Goal: Task Accomplishment & Management: Manage account settings

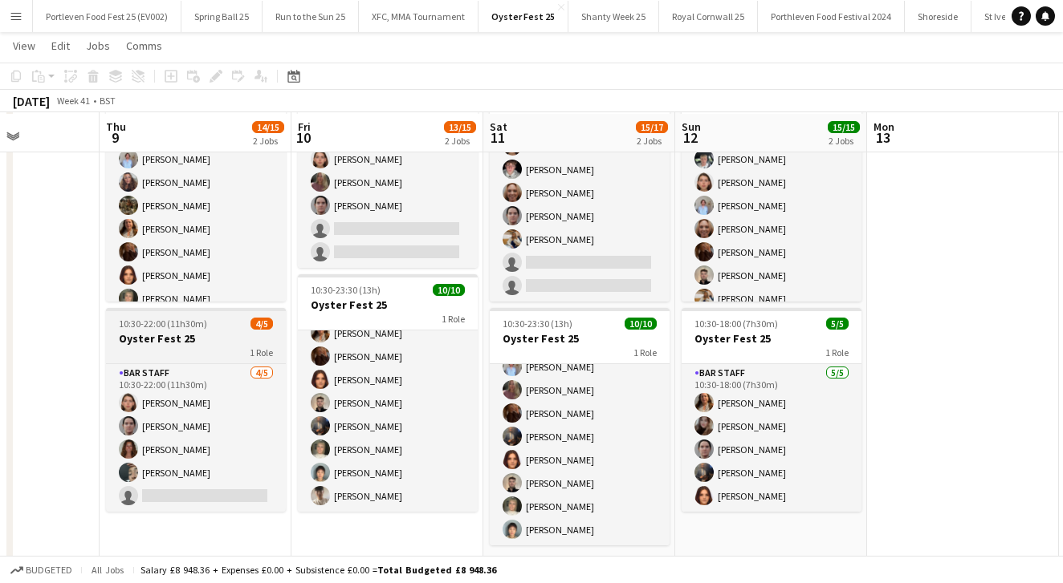
scroll to position [124, 0]
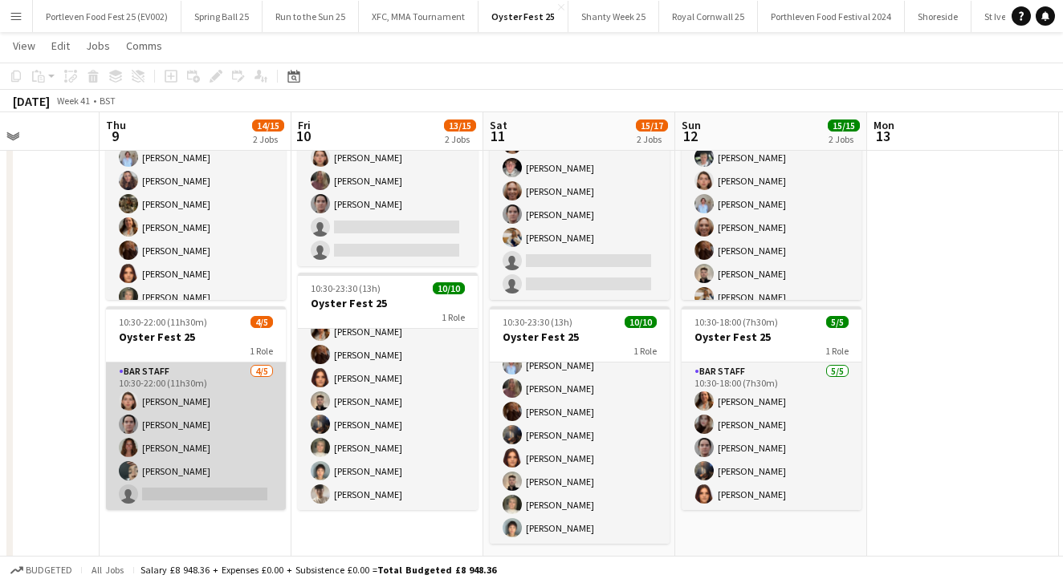
click at [258, 411] on app-card-role "Bar Staff [DATE] 10:30-22:00 (11h30m) [PERSON_NAME] [PERSON_NAME] [PERSON_NAME]…" at bounding box center [196, 437] width 180 height 148
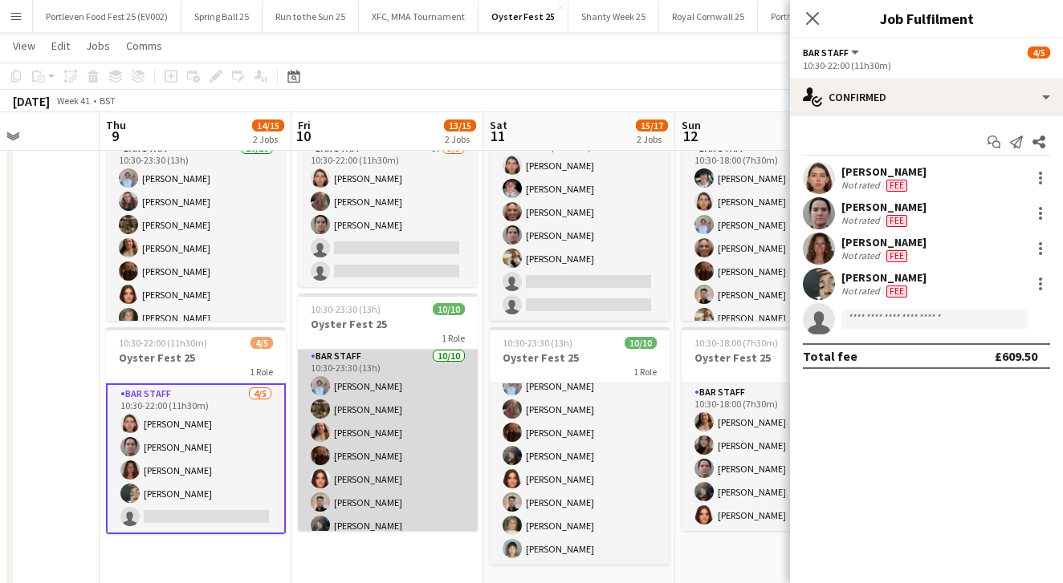
scroll to position [2, 0]
click at [433, 492] on app-card-role "Bar Staff [DATE] 10:30-23:30 (13h) [PERSON_NAME] [PERSON_NAME] [PERSON_NAME] [P…" at bounding box center [388, 480] width 180 height 264
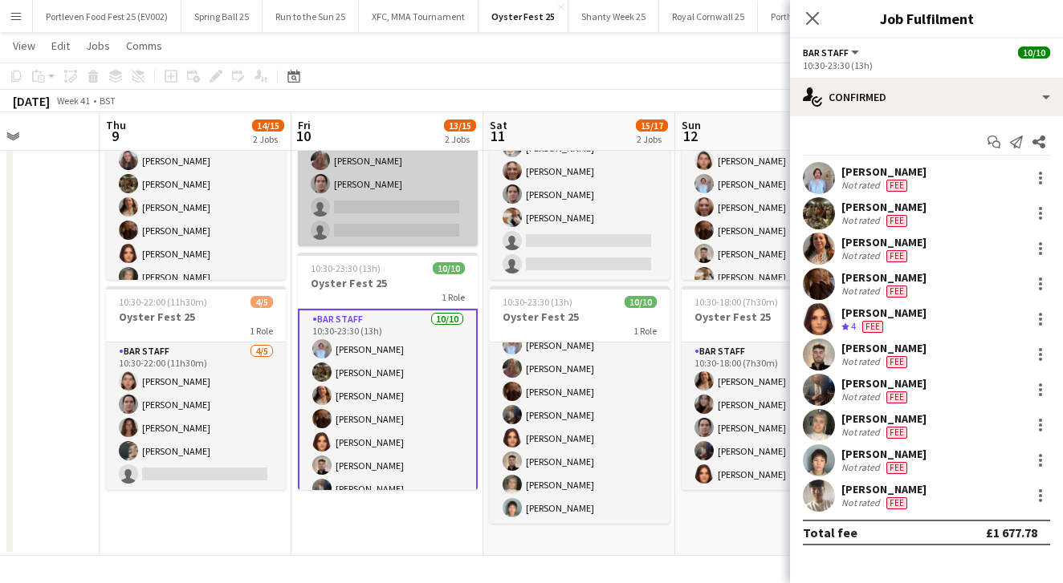
scroll to position [0, 0]
click at [421, 169] on app-card-role "Bar Staff 4A [DATE] 10:30-22:00 (11h30m) [PERSON_NAME] [PERSON_NAME] [PERSON_NA…" at bounding box center [388, 173] width 180 height 148
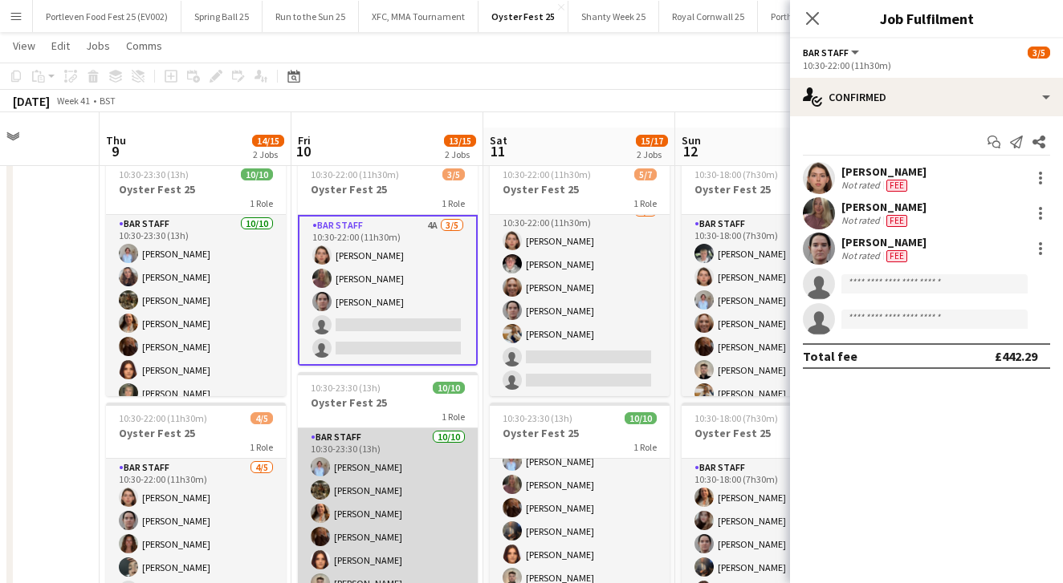
scroll to position [14, 0]
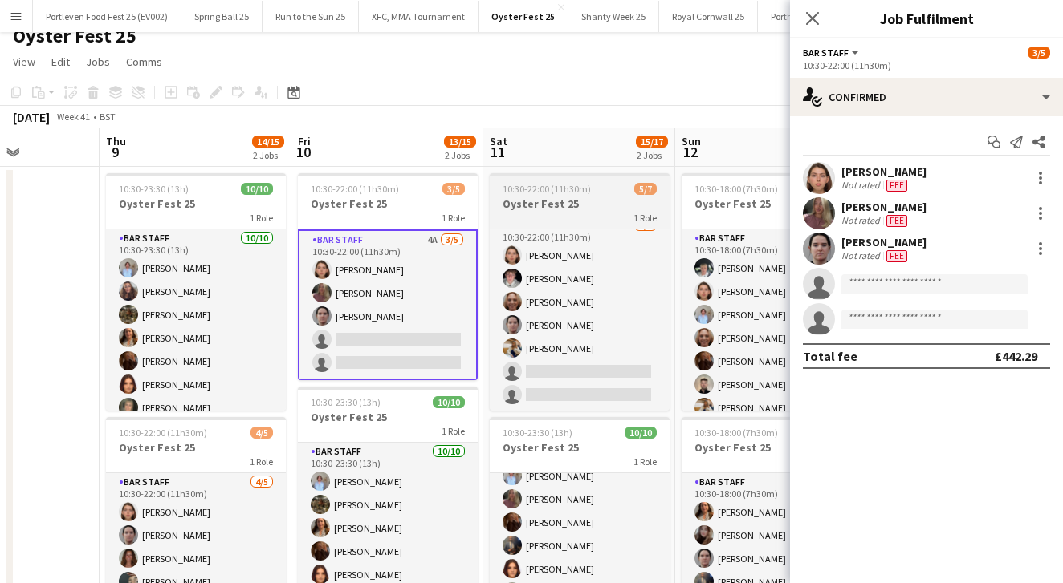
click at [604, 210] on h3 "Oyster Fest 25" at bounding box center [580, 204] width 180 height 14
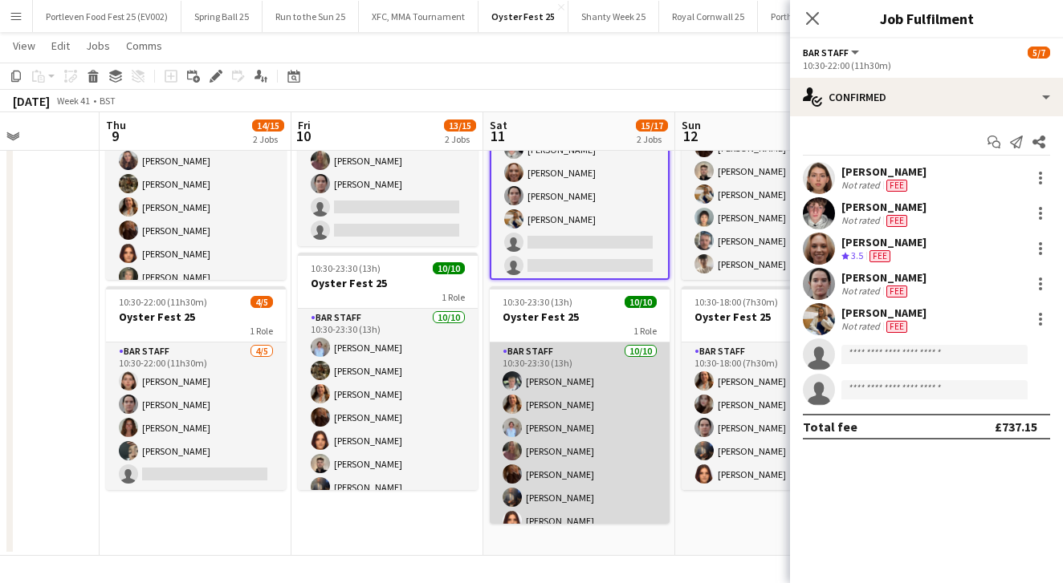
scroll to position [0, 0]
click at [645, 410] on app-card-role "Bar Staff [DATE] 10:30-23:30 (13h) [PERSON_NAME] [PERSON_NAME] [PERSON_NAME] [P…" at bounding box center [580, 475] width 180 height 264
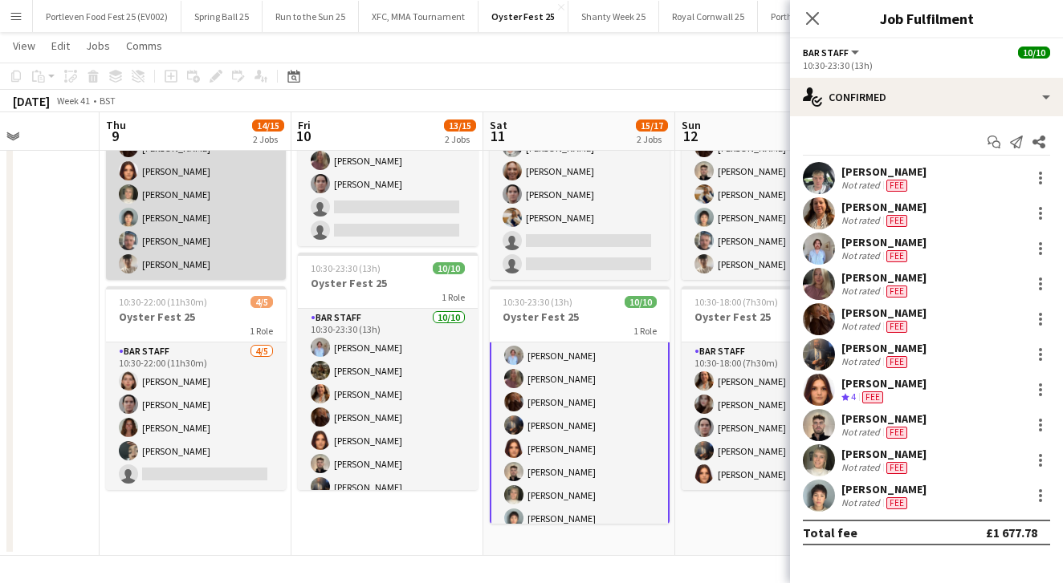
scroll to position [83, 0]
click at [200, 266] on app-card-role "Bar Staff [DATE] 10:30-23:30 (13h) [PERSON_NAME] [PERSON_NAME] [PERSON_NAME] [P…" at bounding box center [196, 148] width 180 height 264
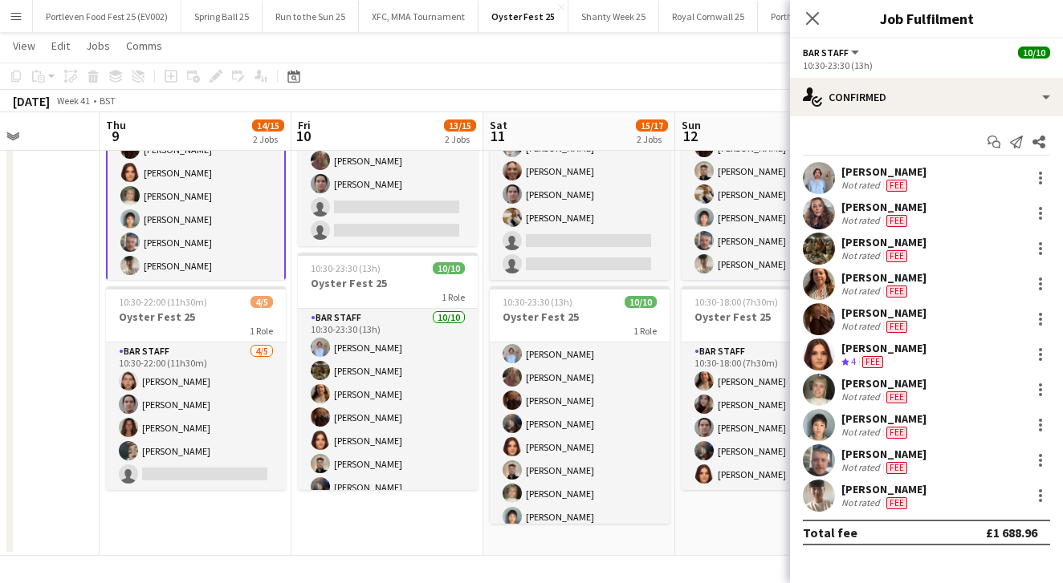
click at [937, 495] on div "[PERSON_NAME] Not rated Fee" at bounding box center [926, 496] width 273 height 32
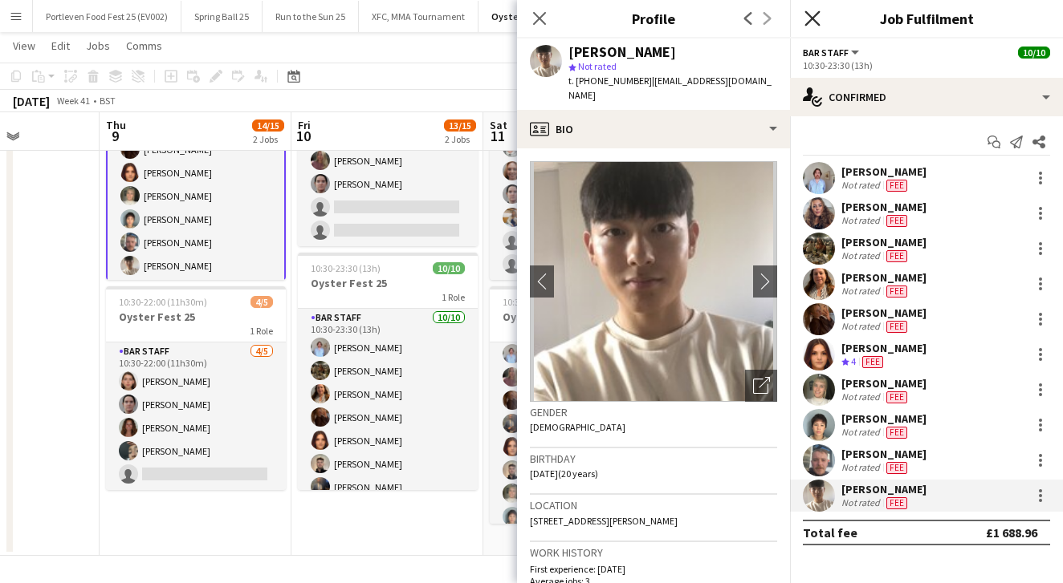
click at [815, 15] on icon at bounding box center [811, 17] width 15 height 15
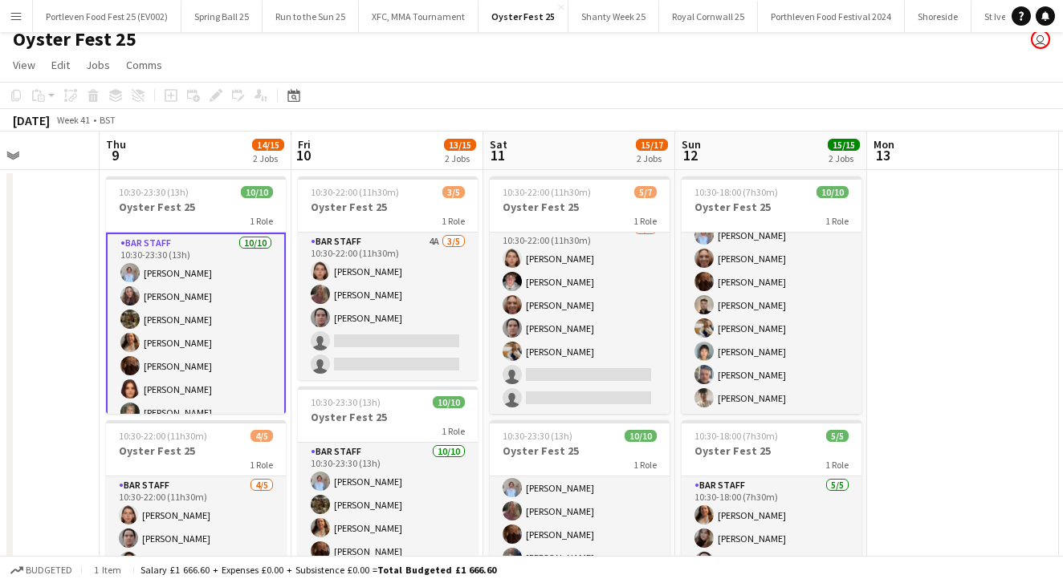
scroll to position [0, 0]
click at [226, 298] on app-card-role "Bar Staff [DATE] 10:30-23:30 (13h) [PERSON_NAME] [PERSON_NAME] [PERSON_NAME] [P…" at bounding box center [196, 366] width 180 height 267
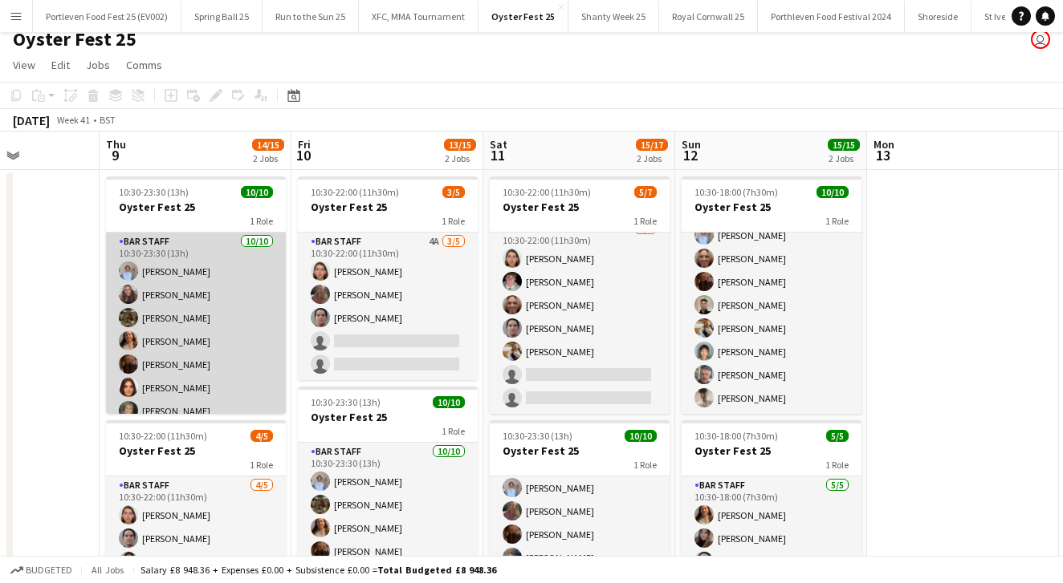
click at [203, 319] on app-card-role "Bar Staff [DATE] 10:30-23:30 (13h) [PERSON_NAME] [PERSON_NAME] [PERSON_NAME] [P…" at bounding box center [196, 365] width 180 height 264
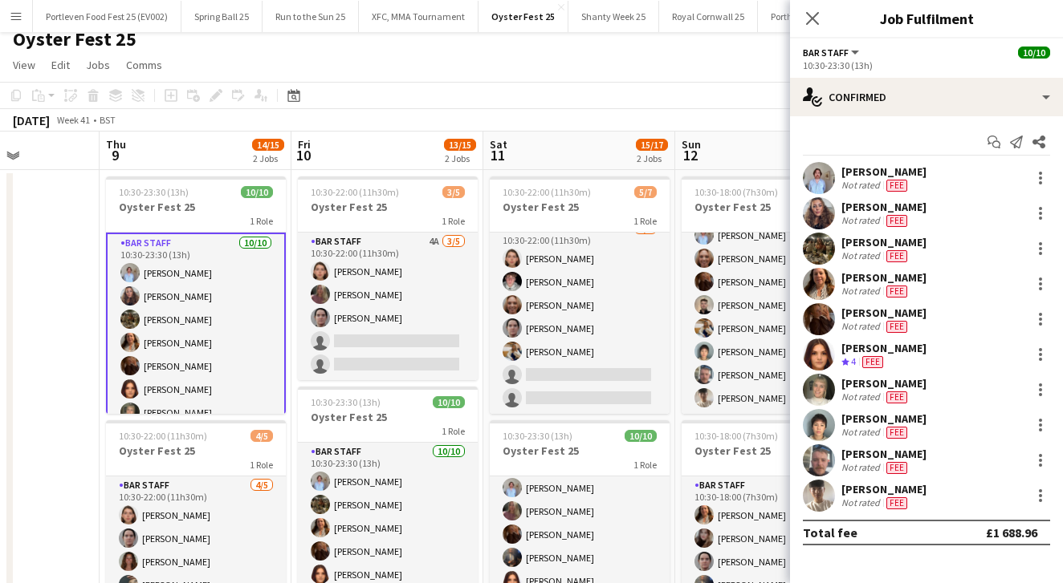
click at [925, 245] on div "[PERSON_NAME] Not rated Fee" at bounding box center [926, 249] width 273 height 32
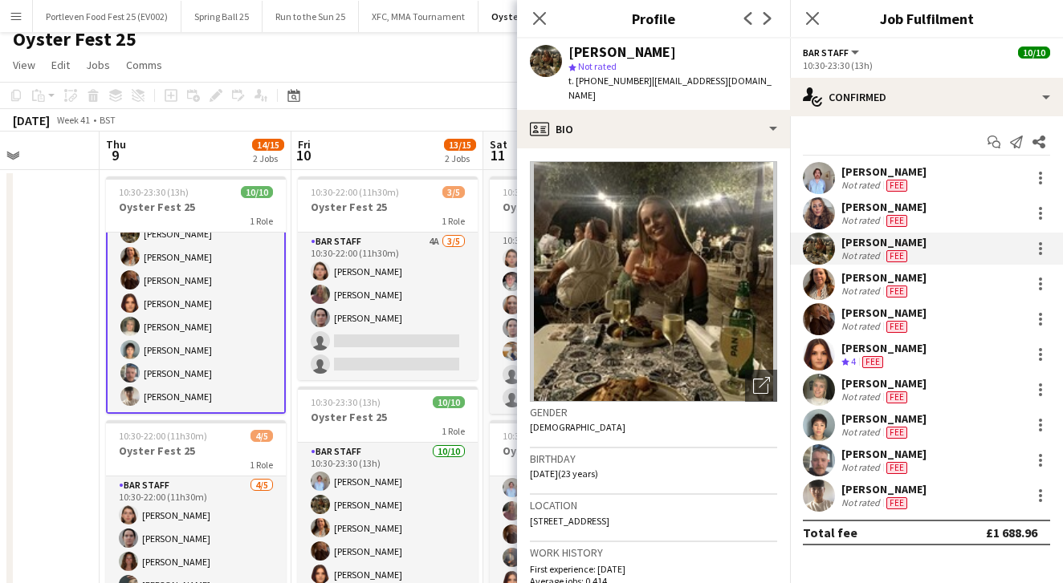
scroll to position [86, 0]
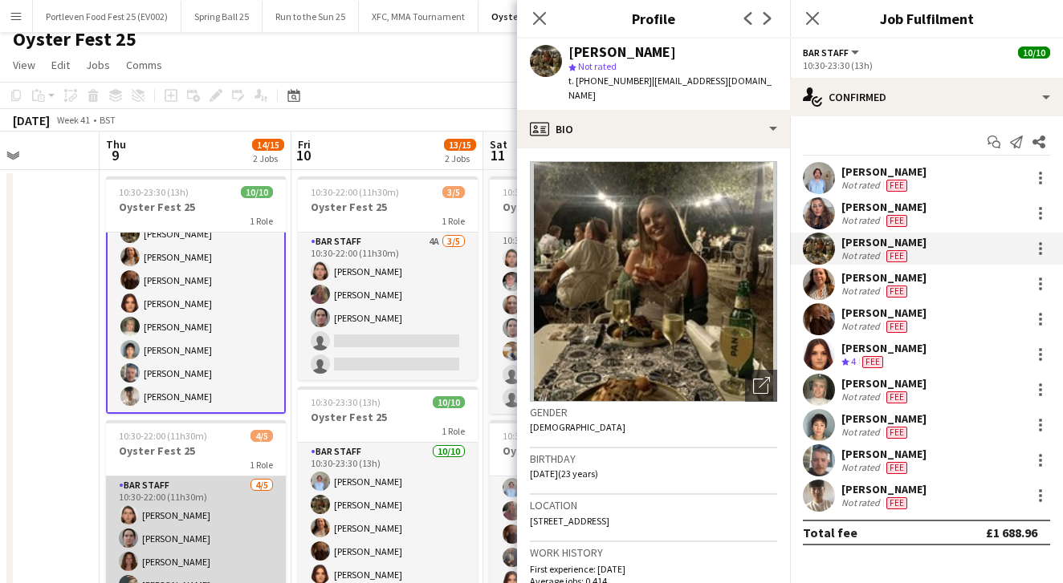
click at [205, 539] on app-card-role "Bar Staff [DATE] 10:30-22:00 (11h30m) [PERSON_NAME] [PERSON_NAME] [PERSON_NAME]…" at bounding box center [196, 551] width 180 height 148
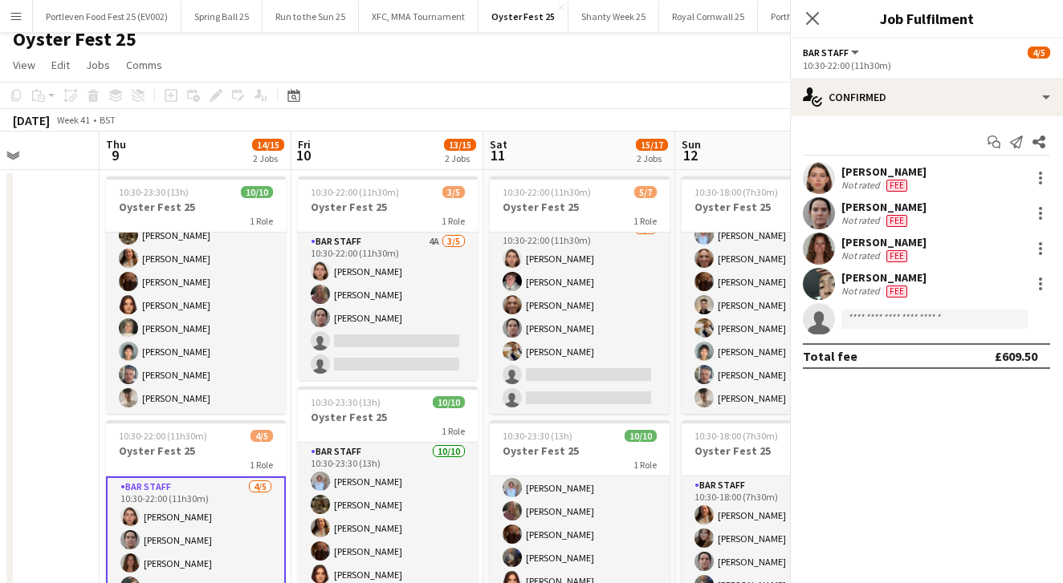
scroll to position [83, 0]
click at [928, 248] on div "[PERSON_NAME] Not rated Fee" at bounding box center [926, 249] width 273 height 32
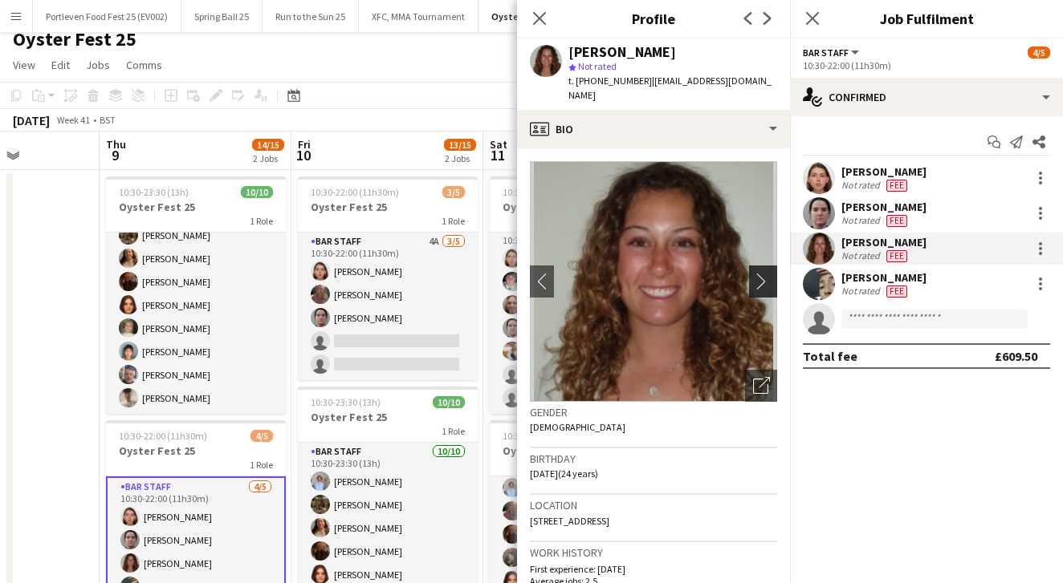
click at [764, 273] on app-icon "chevron-right" at bounding box center [765, 281] width 25 height 17
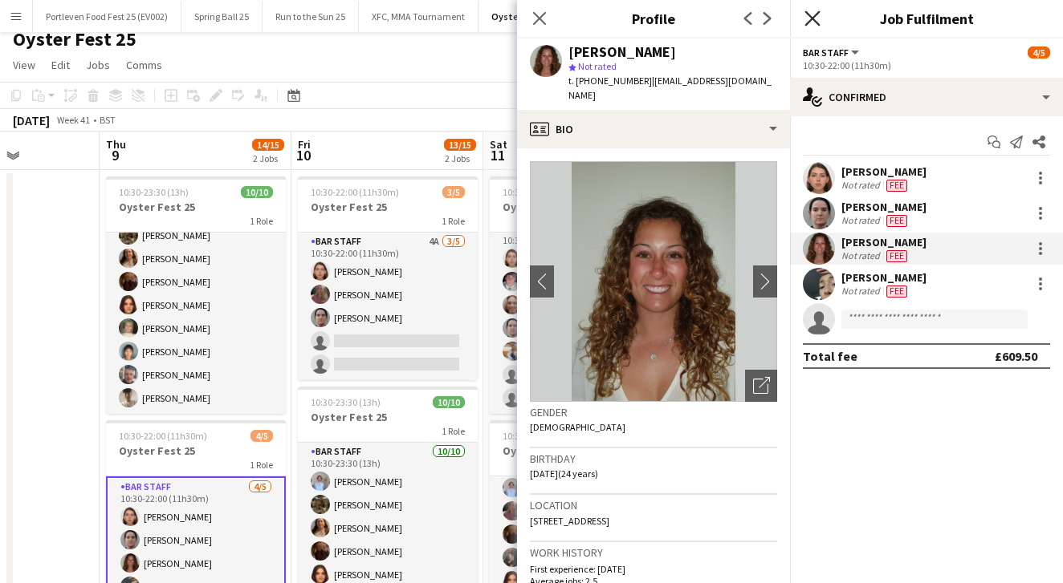
click at [809, 17] on icon "Close pop-in" at bounding box center [811, 17] width 15 height 15
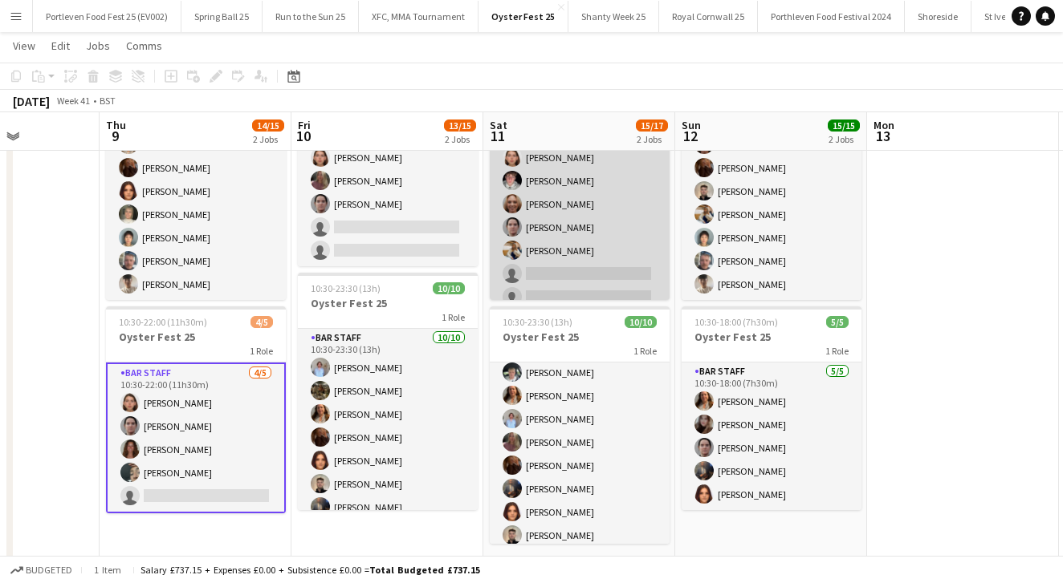
scroll to position [109, 0]
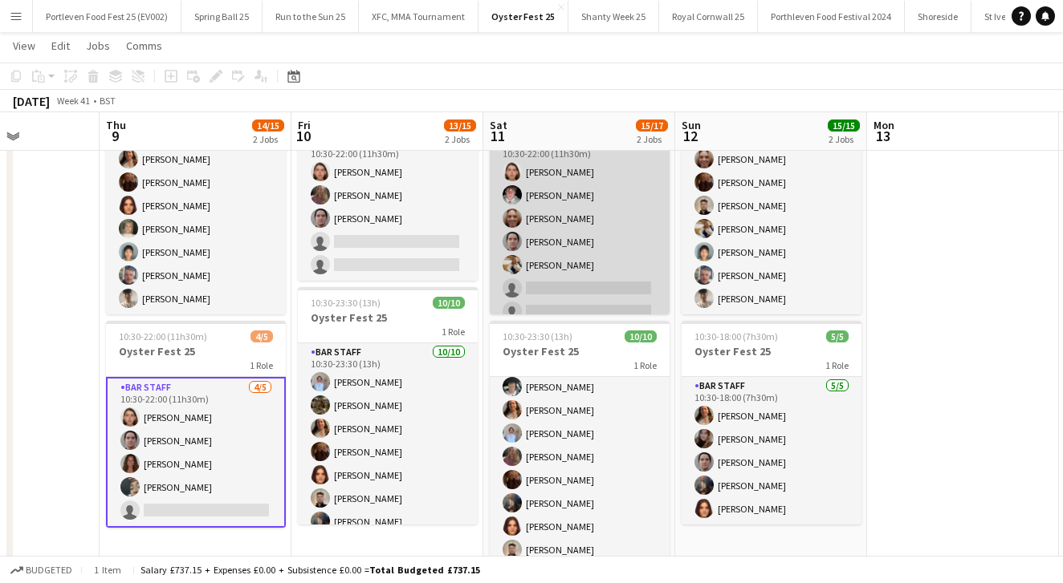
click at [518, 197] on app-user-avatar at bounding box center [511, 194] width 19 height 19
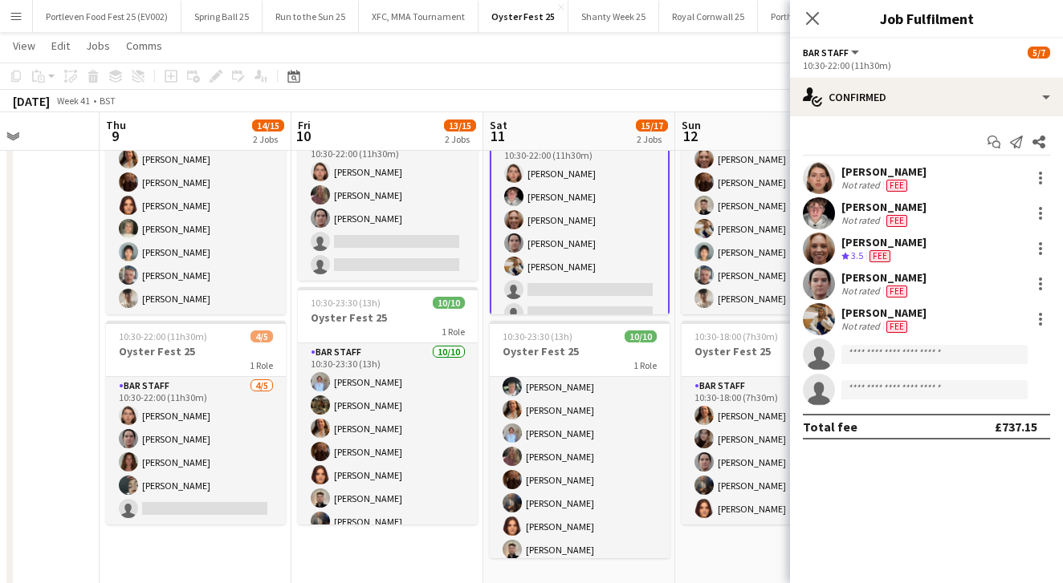
click at [870, 215] on div "Not rated" at bounding box center [862, 220] width 42 height 13
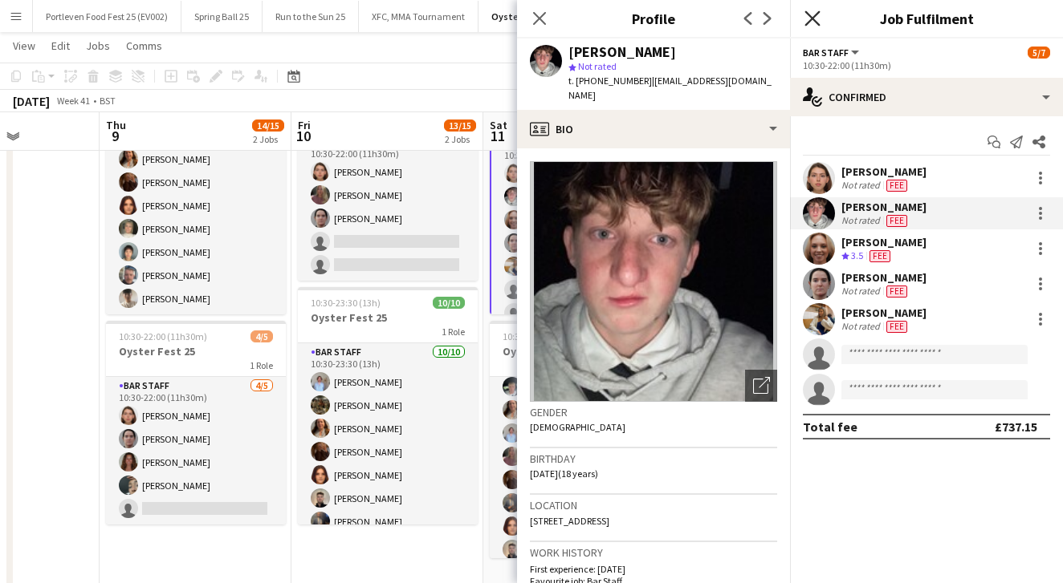
click at [812, 14] on icon "Close pop-in" at bounding box center [811, 17] width 15 height 15
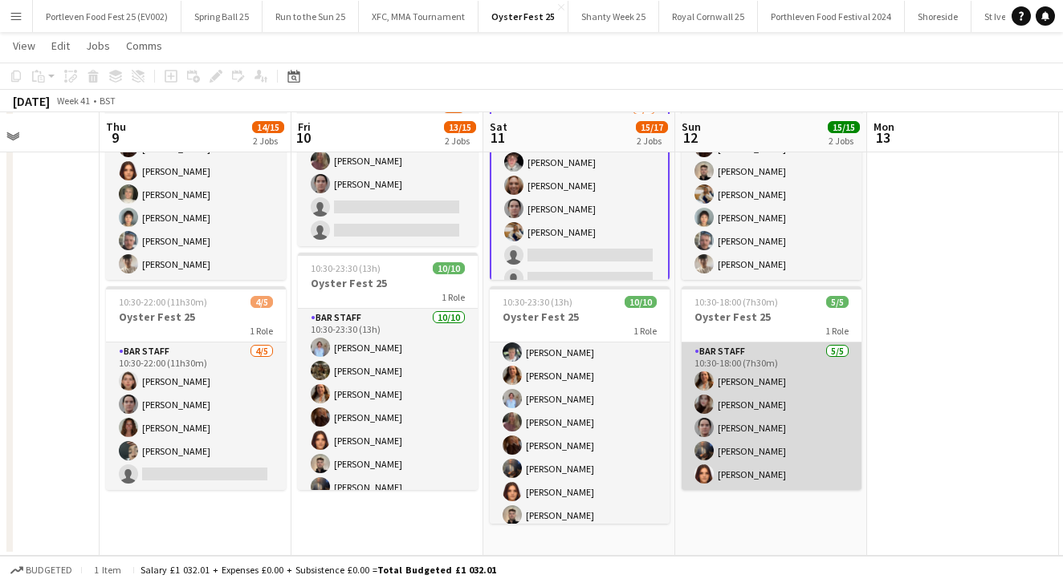
scroll to position [144, 0]
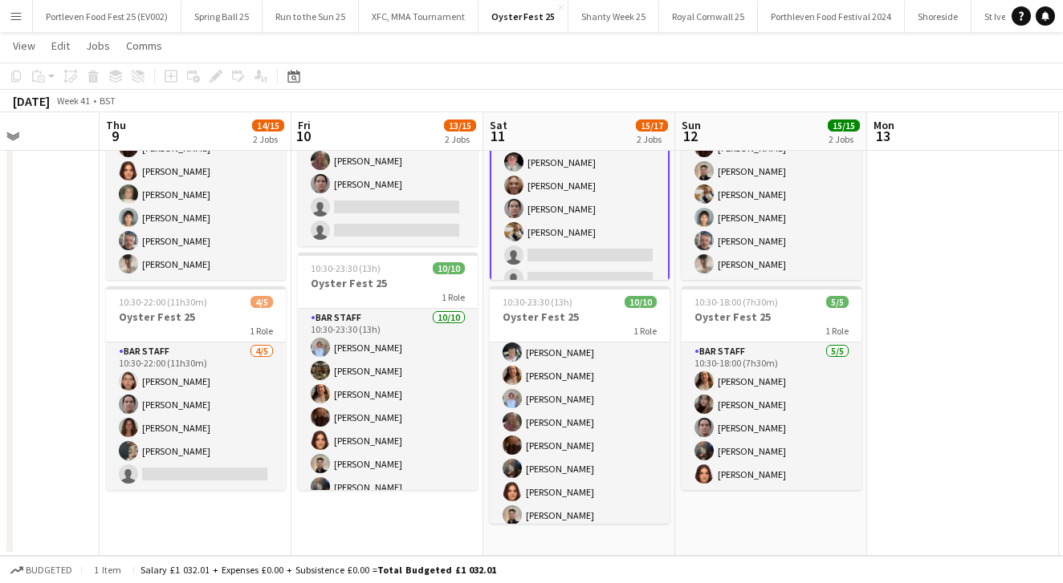
click at [20, 16] on app-icon "Menu" at bounding box center [16, 16] width 13 height 13
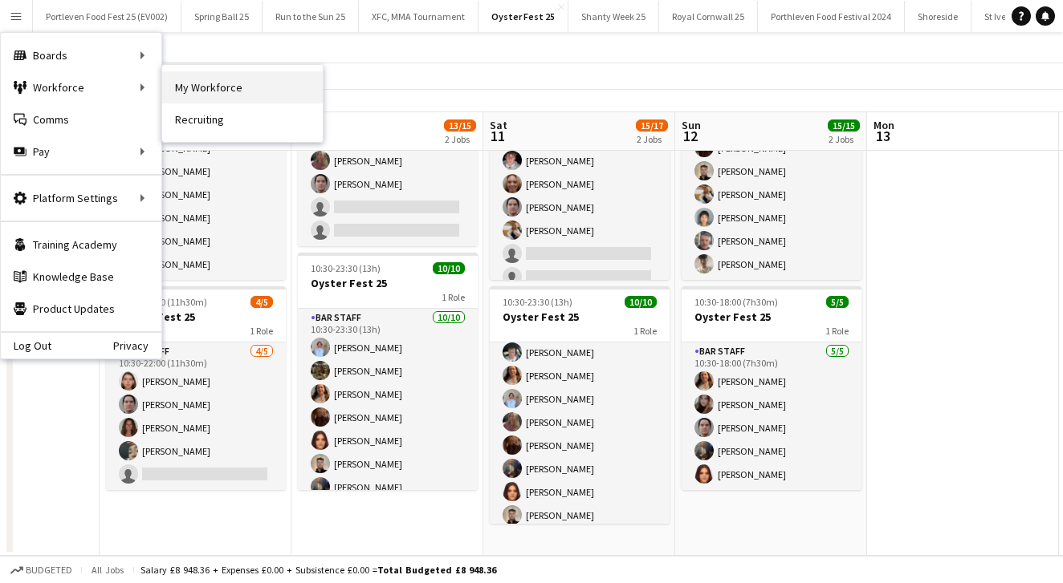
click at [244, 89] on link "My Workforce" at bounding box center [242, 87] width 161 height 32
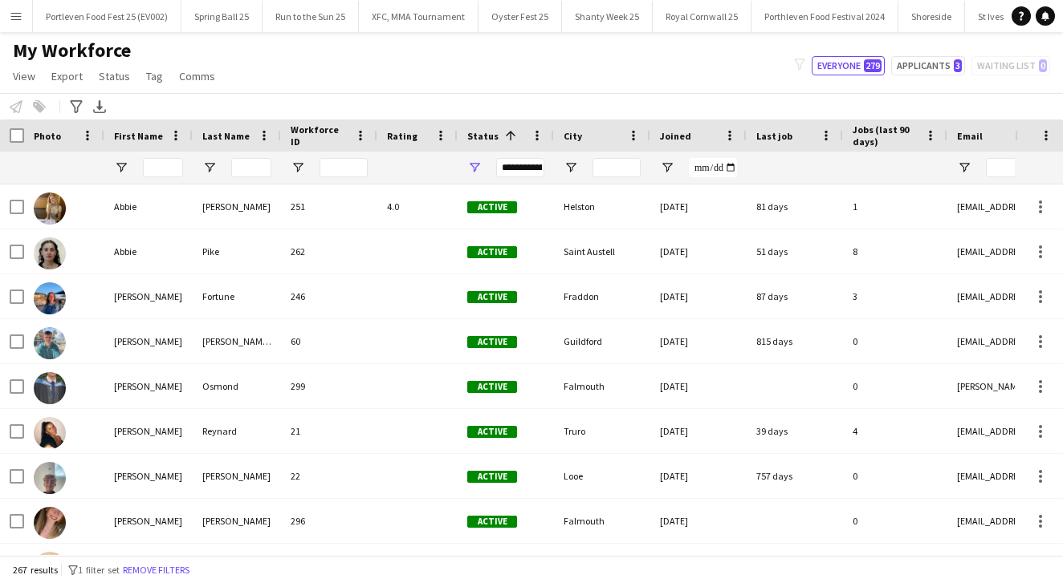
click at [716, 128] on div "Joined" at bounding box center [689, 136] width 58 height 24
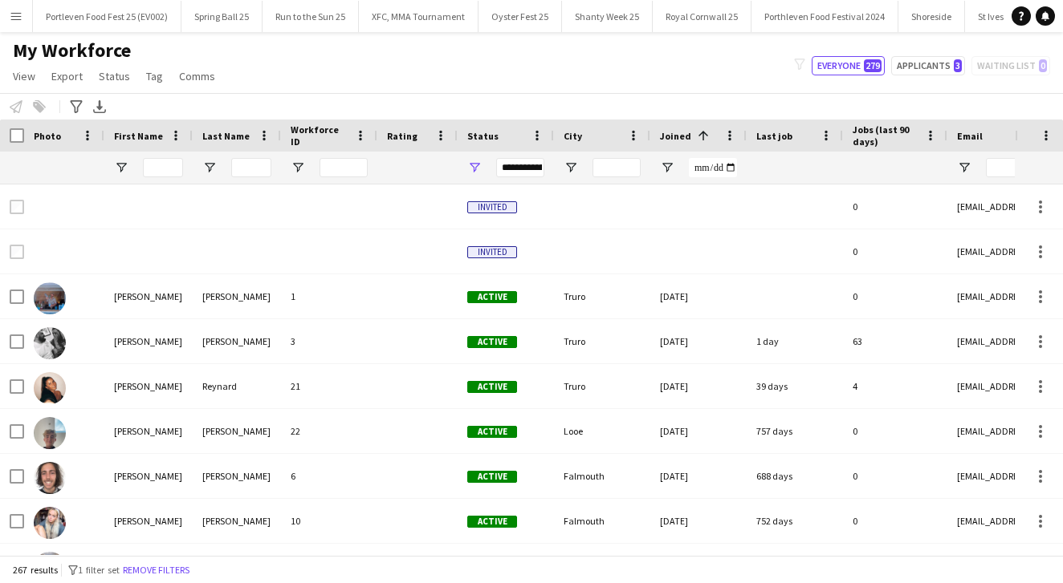
click at [696, 136] on span at bounding box center [703, 135] width 14 height 14
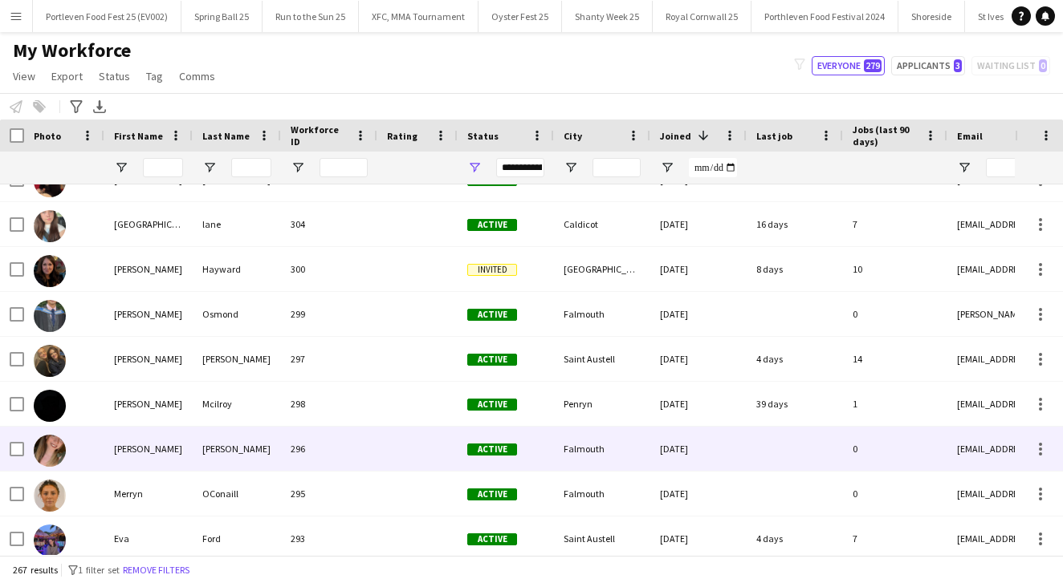
click at [180, 449] on div "[PERSON_NAME]" at bounding box center [148, 449] width 88 height 44
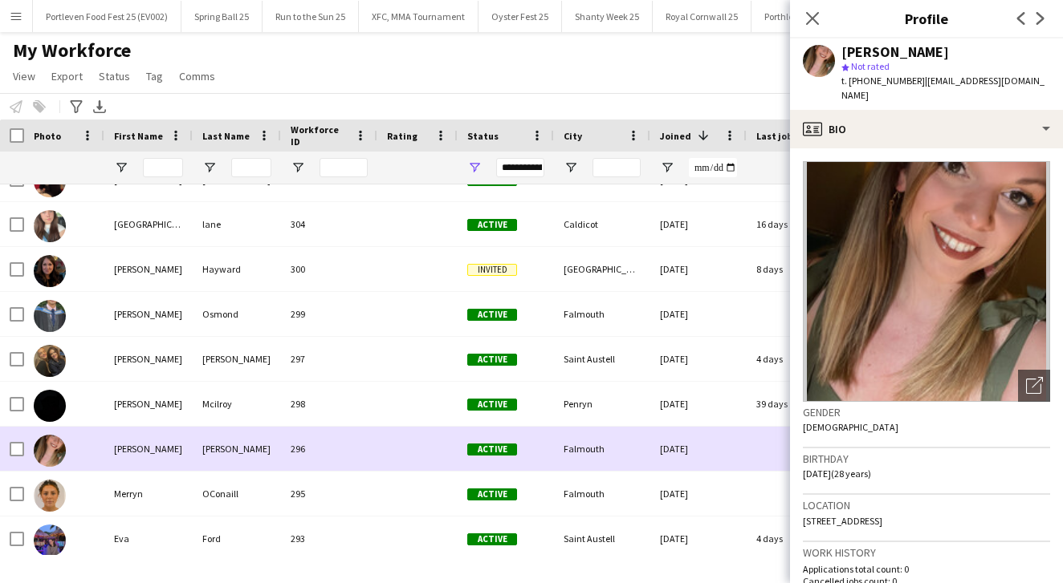
click at [180, 449] on div "[PERSON_NAME]" at bounding box center [148, 449] width 88 height 44
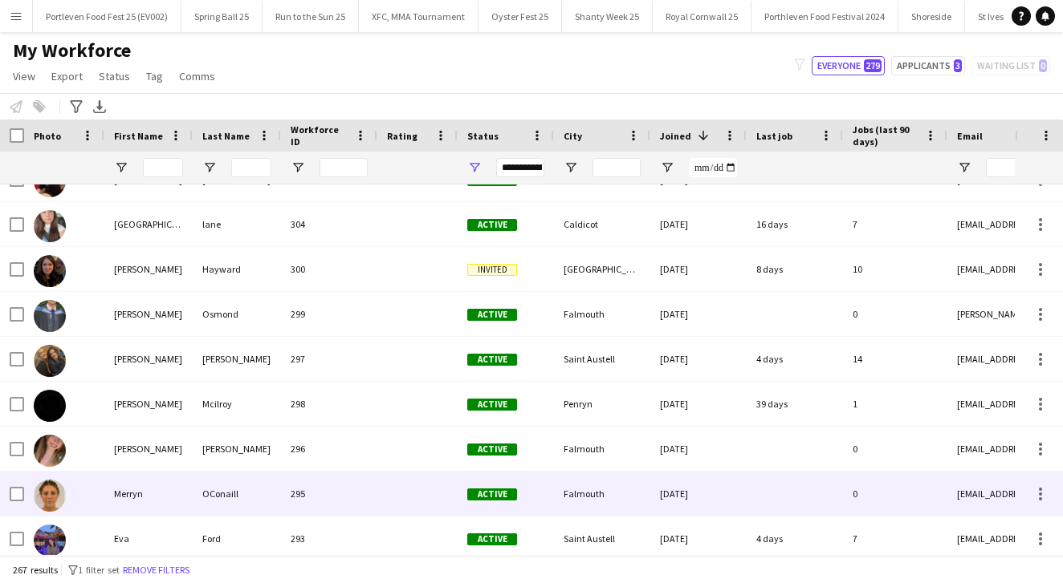
click at [161, 490] on div "Merryn" at bounding box center [148, 494] width 88 height 44
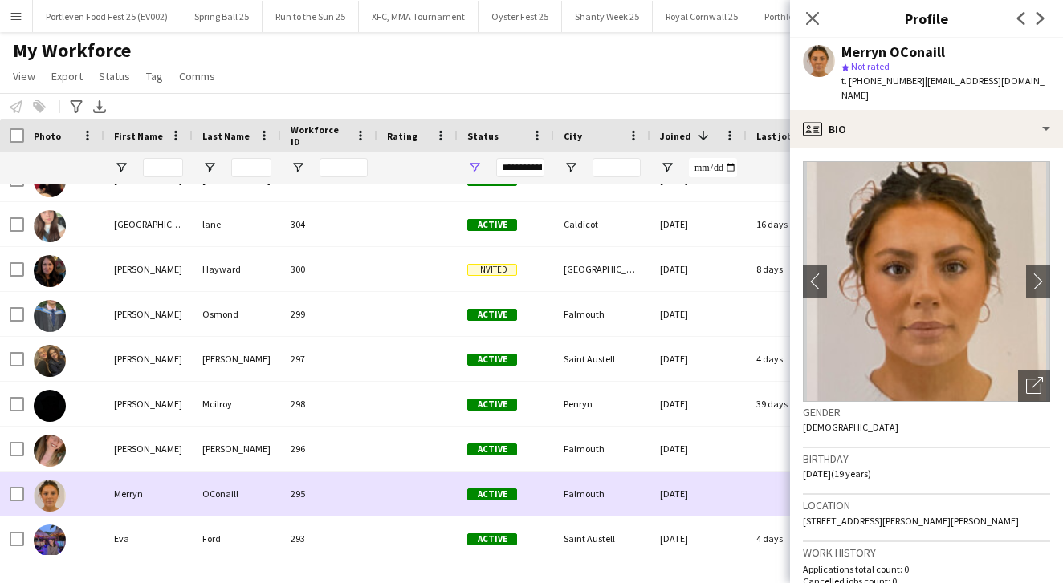
click at [161, 490] on div "Merryn" at bounding box center [148, 494] width 88 height 44
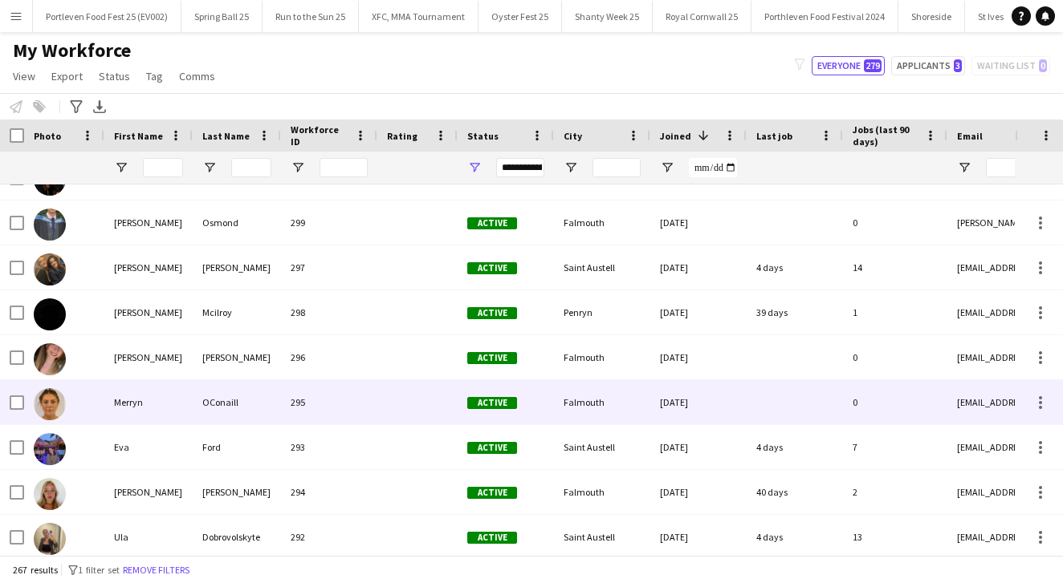
click at [173, 403] on div "Merryn" at bounding box center [148, 402] width 88 height 44
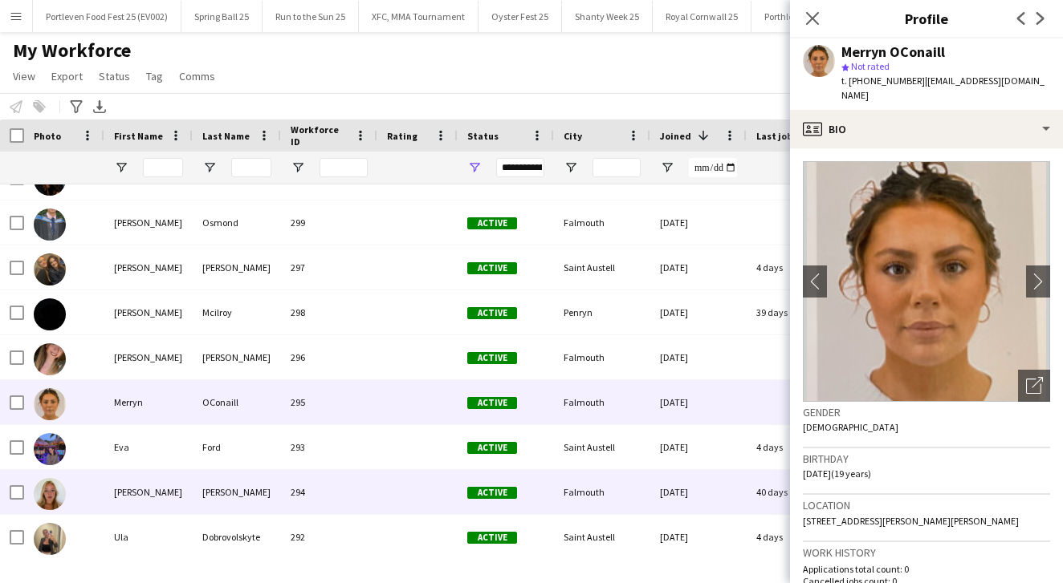
click at [165, 489] on div "[PERSON_NAME]" at bounding box center [148, 492] width 88 height 44
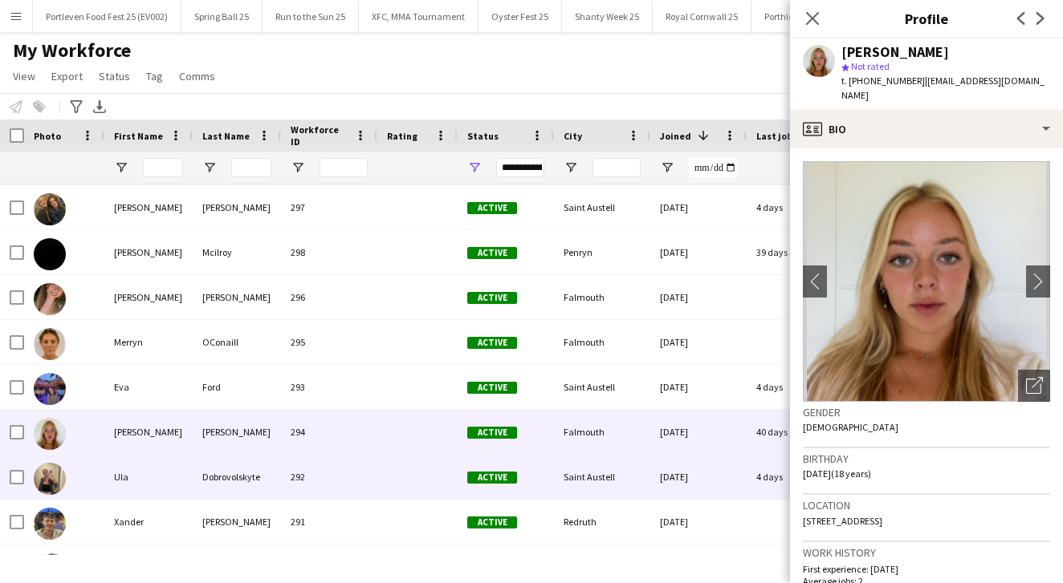
click at [169, 475] on div "Ula" at bounding box center [148, 477] width 88 height 44
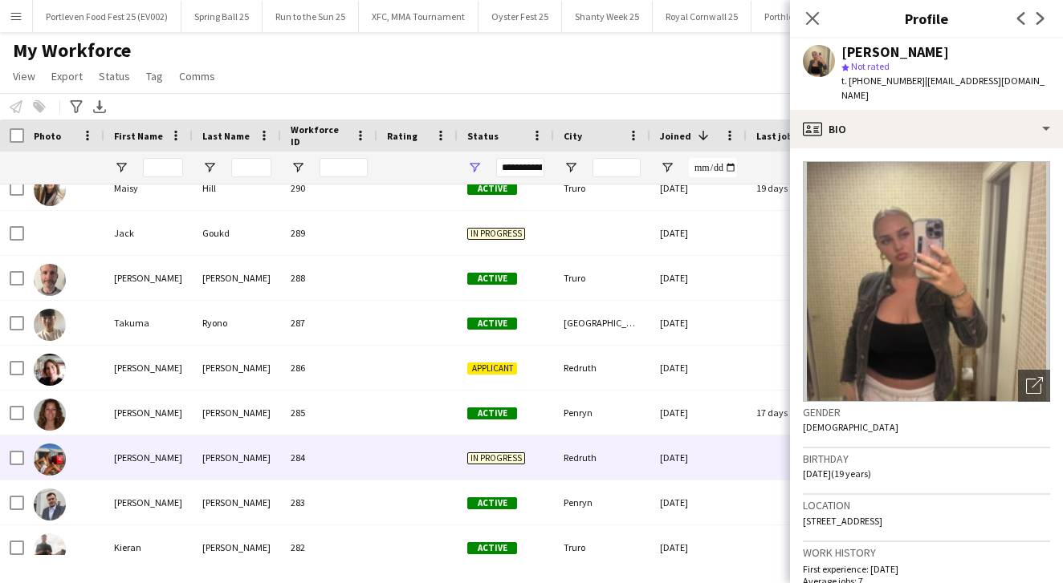
click at [166, 461] on div "[PERSON_NAME]" at bounding box center [148, 458] width 88 height 44
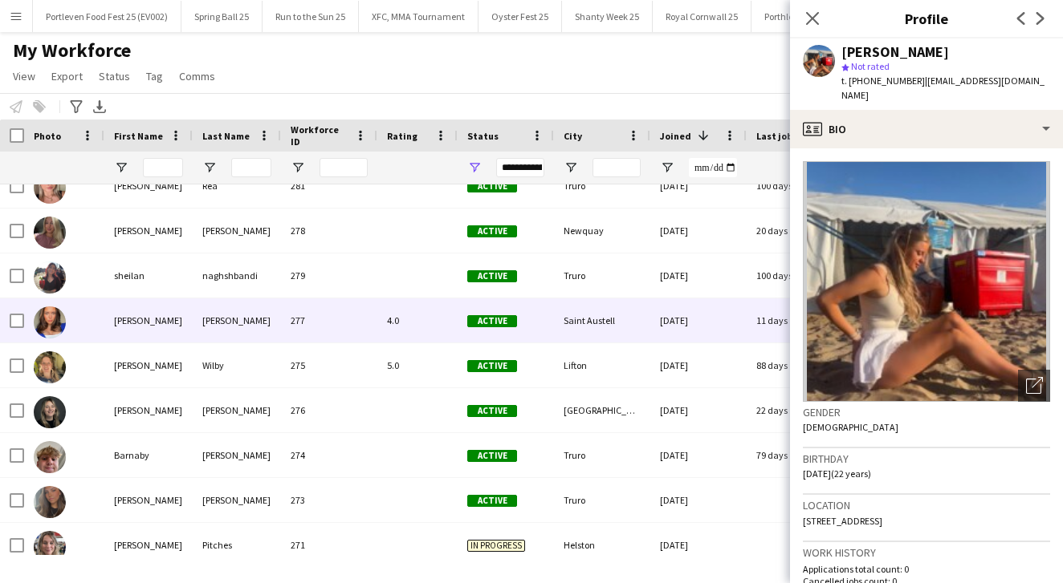
click at [151, 327] on div "[PERSON_NAME]" at bounding box center [148, 321] width 88 height 44
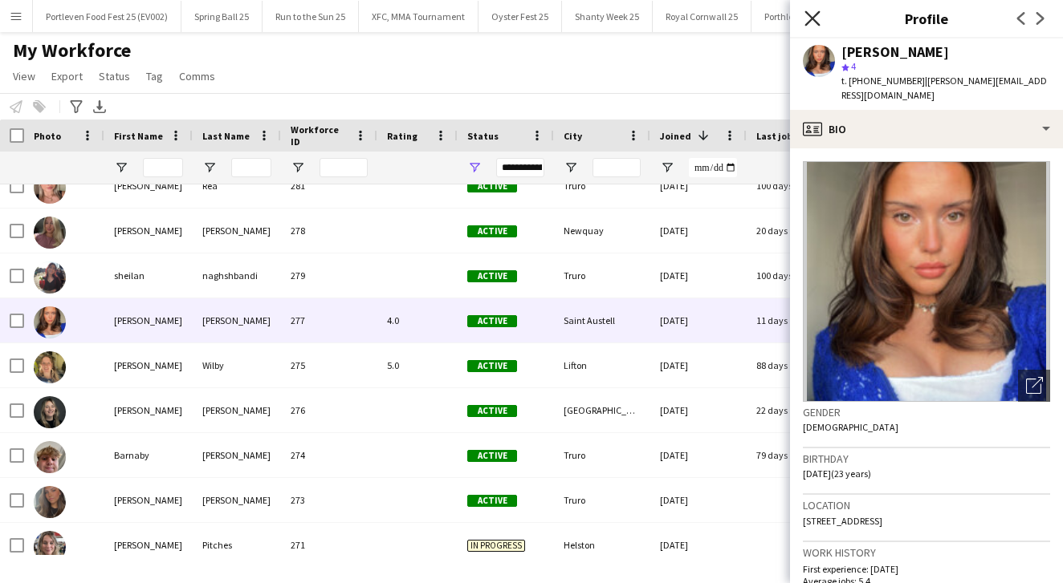
click at [812, 17] on icon "Close pop-in" at bounding box center [811, 17] width 15 height 15
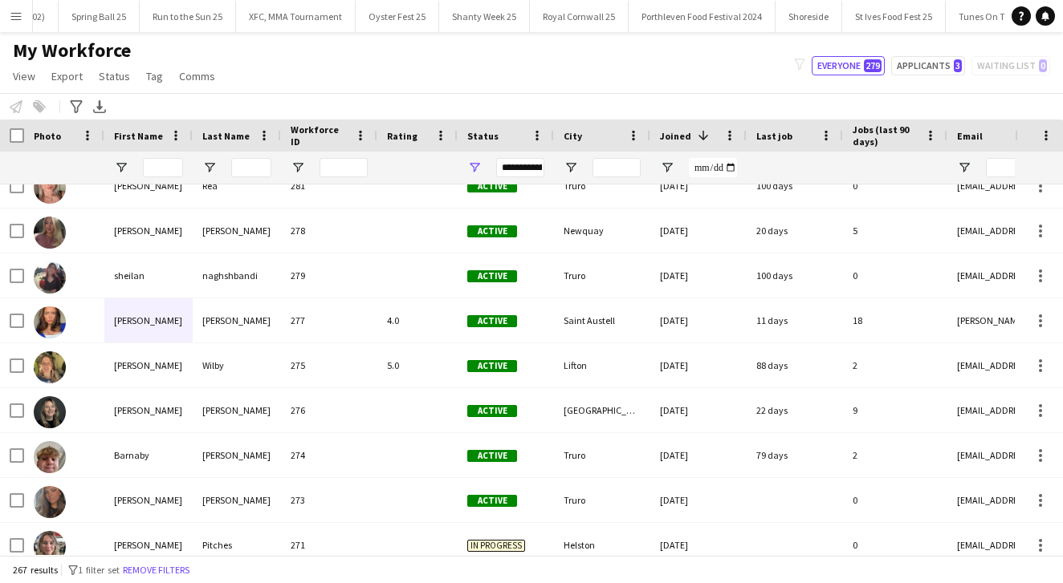
click at [5, 16] on button "Menu" at bounding box center [16, 16] width 32 height 32
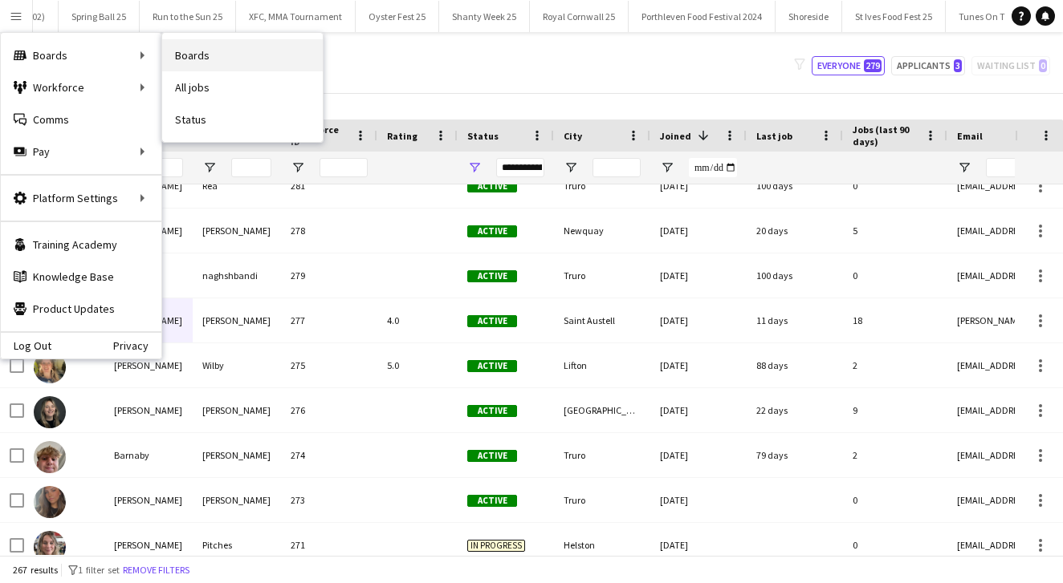
click at [205, 58] on link "Boards" at bounding box center [242, 55] width 161 height 32
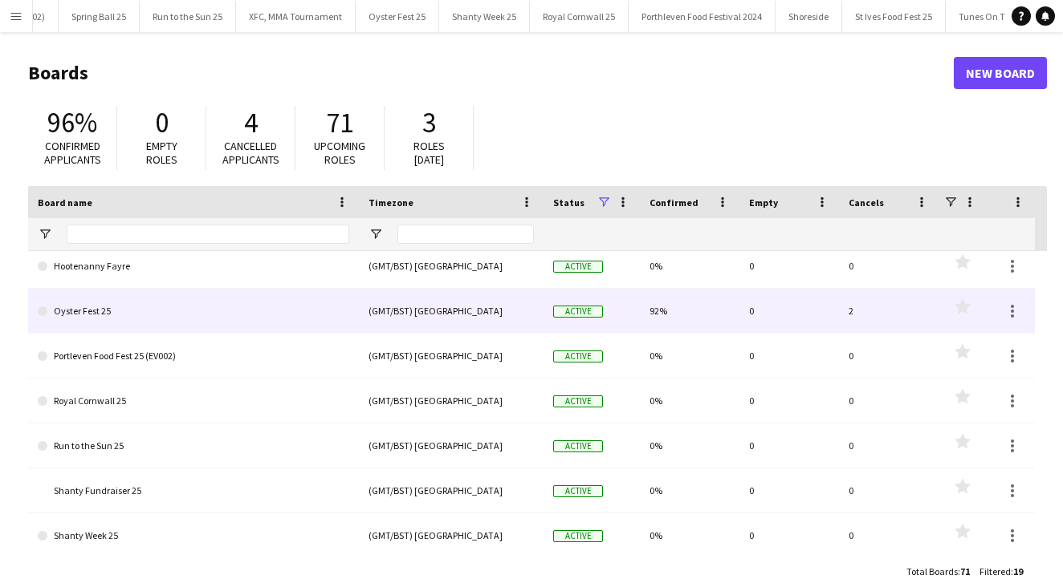
click at [134, 319] on link "Oyster Fest 25" at bounding box center [193, 311] width 311 height 45
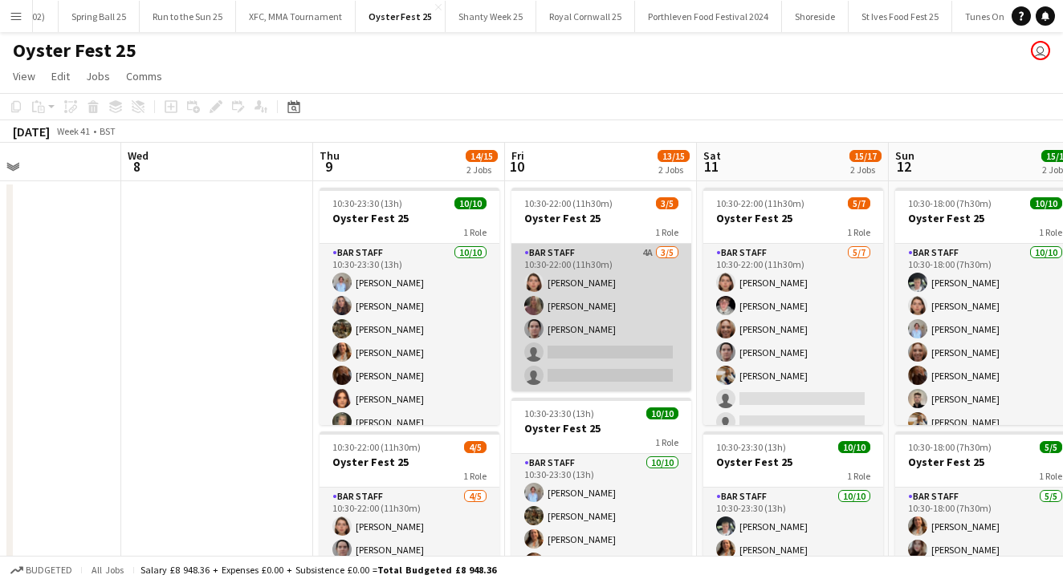
click at [632, 322] on app-card-role "Bar Staff 4A [DATE] 10:30-22:00 (11h30m) [PERSON_NAME] [PERSON_NAME] [PERSON_NA…" at bounding box center [601, 318] width 180 height 148
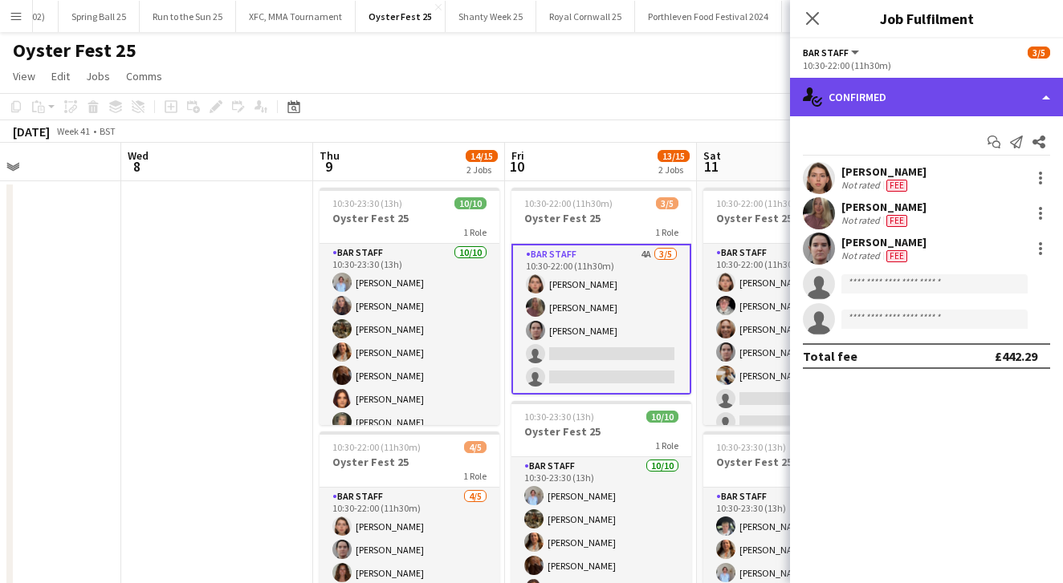
click at [914, 83] on div "single-neutral-actions-check-2 Confirmed" at bounding box center [926, 97] width 273 height 39
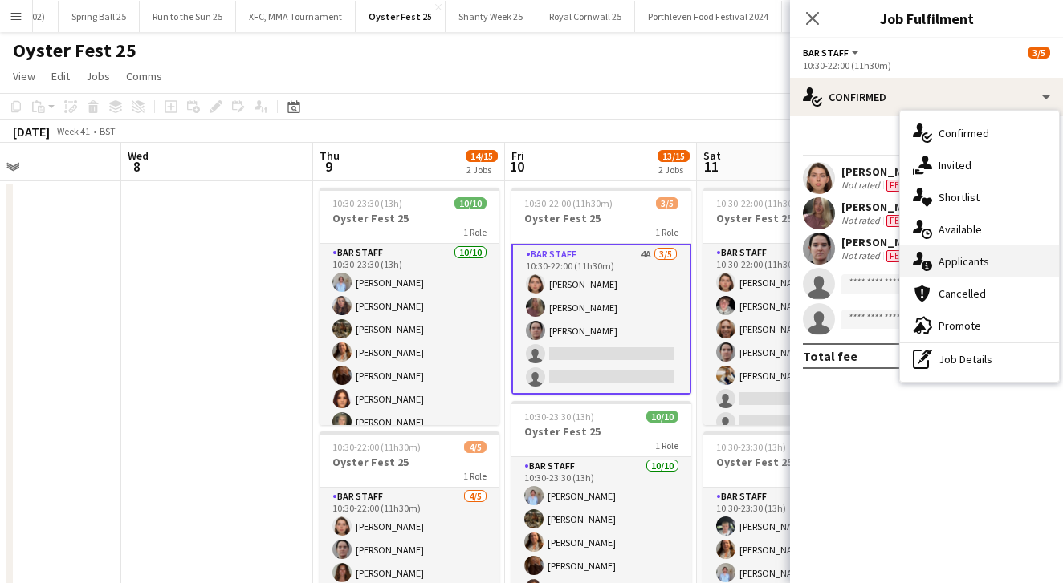
click at [945, 263] on span "Applicants" at bounding box center [963, 261] width 51 height 14
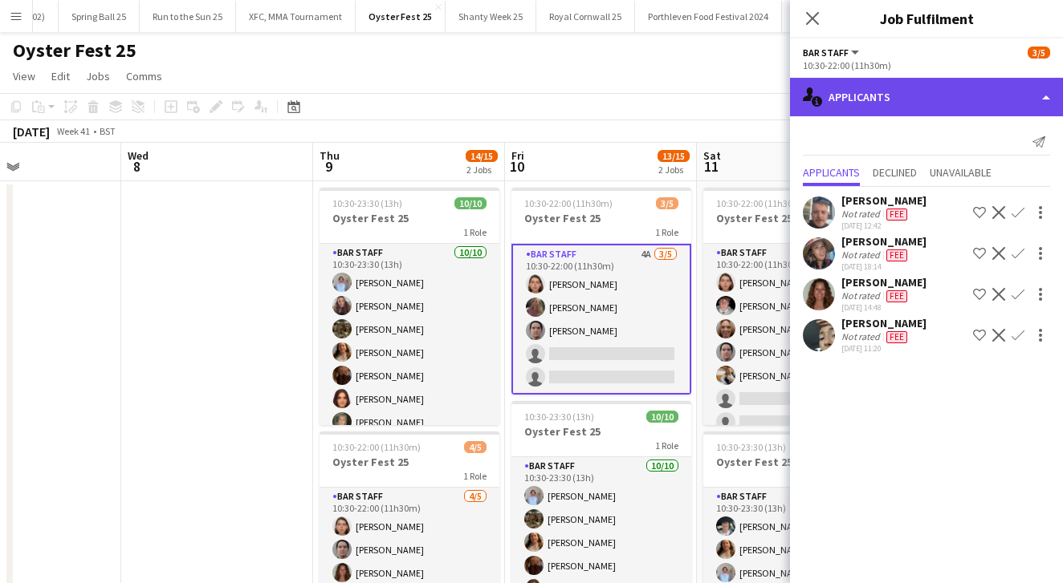
click at [899, 102] on div "single-neutral-actions-information Applicants" at bounding box center [926, 97] width 273 height 39
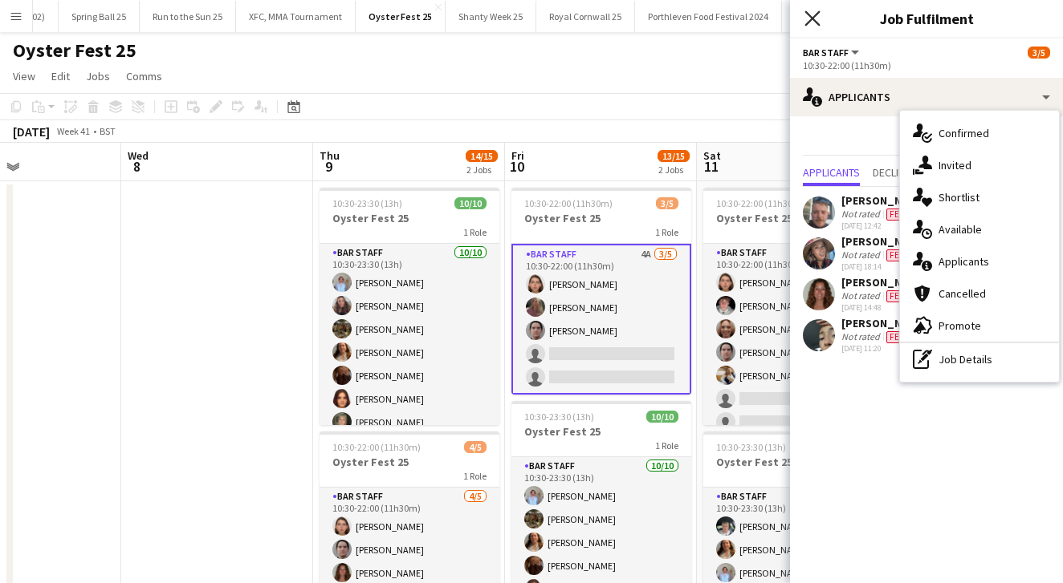
click at [819, 14] on icon "Close pop-in" at bounding box center [811, 17] width 15 height 15
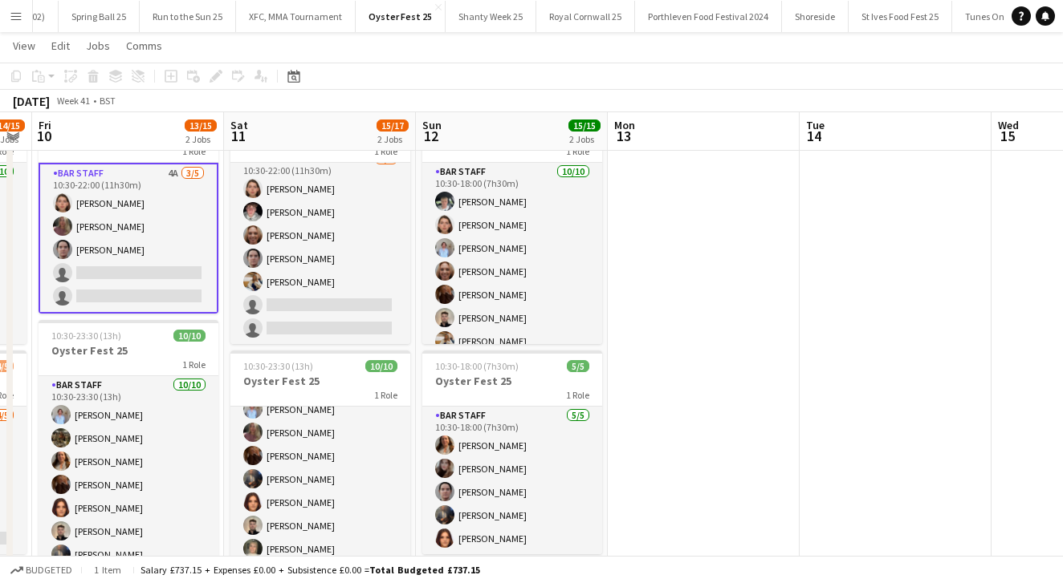
scroll to position [62, 0]
